Goal: Task Accomplishment & Management: Manage account settings

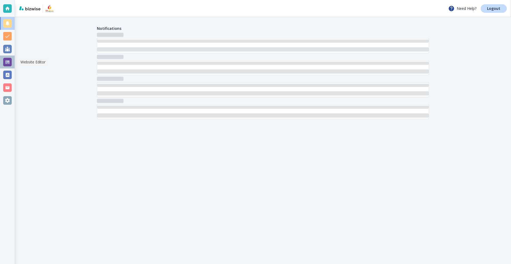
click at [8, 62] on div at bounding box center [7, 62] width 9 height 9
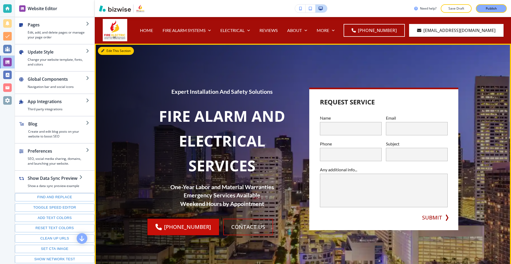
click at [104, 50] on icon "button" at bounding box center [102, 50] width 3 height 3
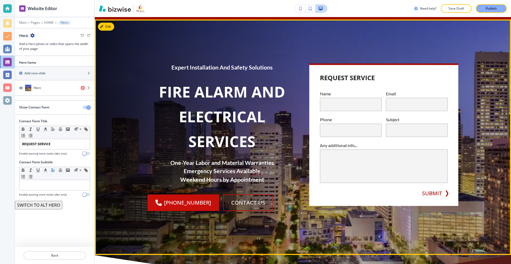
scroll to position [27, 0]
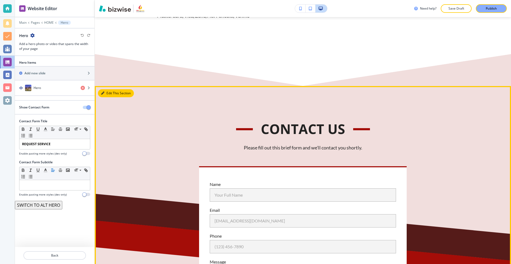
click at [106, 93] on button "Edit This Section" at bounding box center [116, 93] width 36 height 8
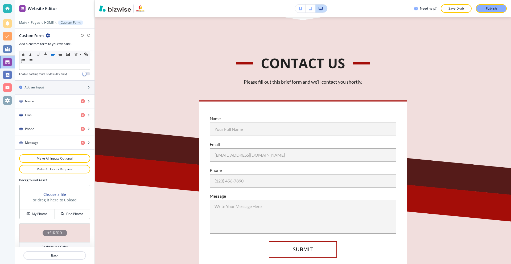
scroll to position [211, 0]
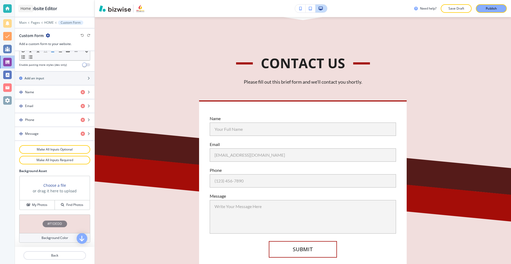
click at [3, 5] on div at bounding box center [7, 8] width 9 height 9
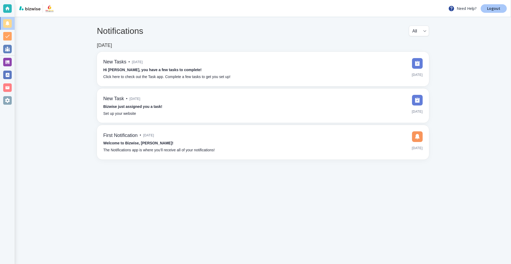
click at [500, 9] on p "Logout" at bounding box center [493, 9] width 13 height 4
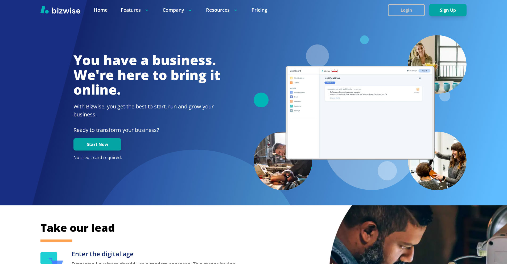
click at [392, 11] on button "Login" at bounding box center [406, 10] width 37 height 12
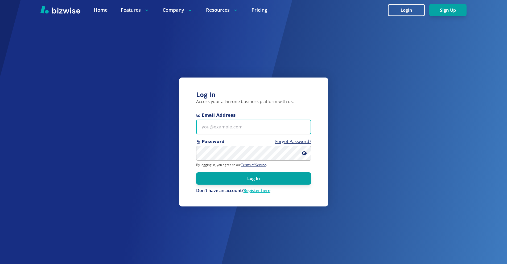
click at [249, 122] on input "Email Address" at bounding box center [253, 126] width 115 height 15
paste input "clubzenergy@gmail.com"
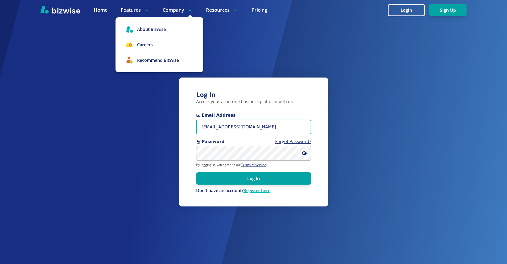
type input "clubzenergy@gmail.com"
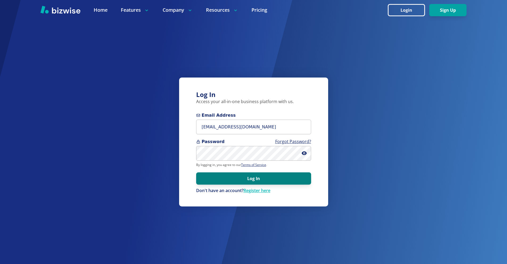
click at [280, 178] on button "Log In" at bounding box center [253, 178] width 115 height 12
